Goal: Transaction & Acquisition: Book appointment/travel/reservation

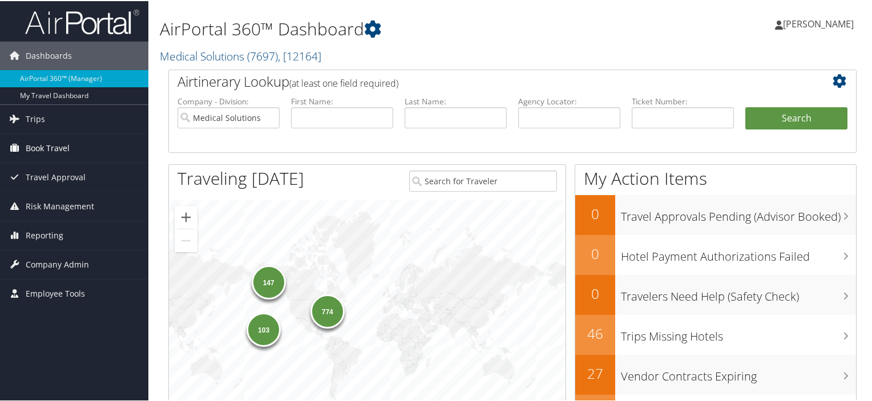
click at [52, 146] on span "Book Travel" at bounding box center [48, 147] width 44 height 29
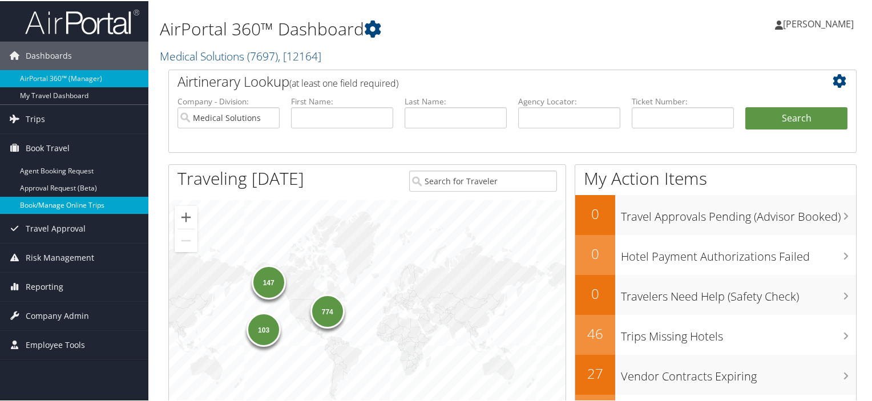
click at [66, 200] on link "Book/Manage Online Trips" at bounding box center [74, 204] width 148 height 17
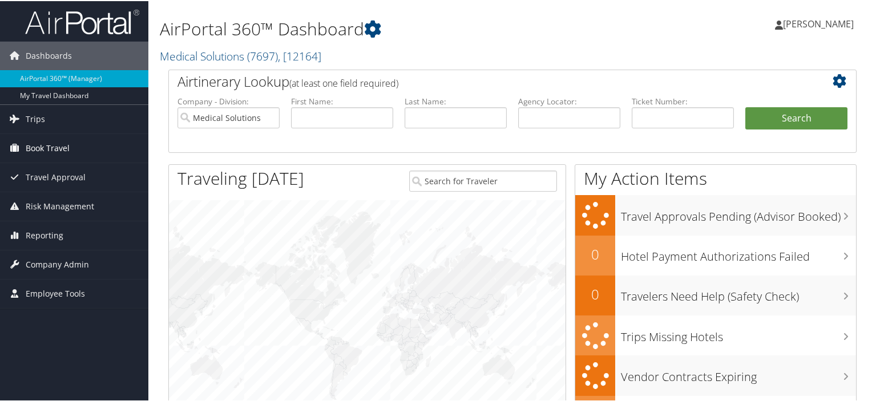
click at [59, 142] on span "Book Travel" at bounding box center [48, 147] width 44 height 29
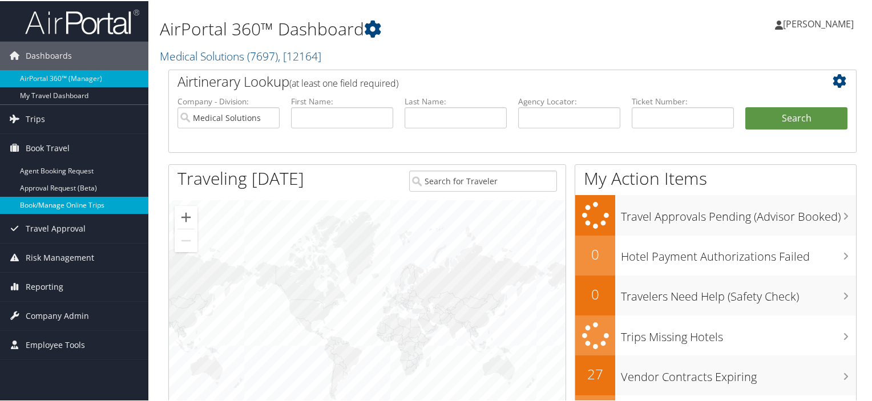
click at [62, 202] on link "Book/Manage Online Trips" at bounding box center [74, 204] width 148 height 17
